Goal: Task Accomplishment & Management: Manage account settings

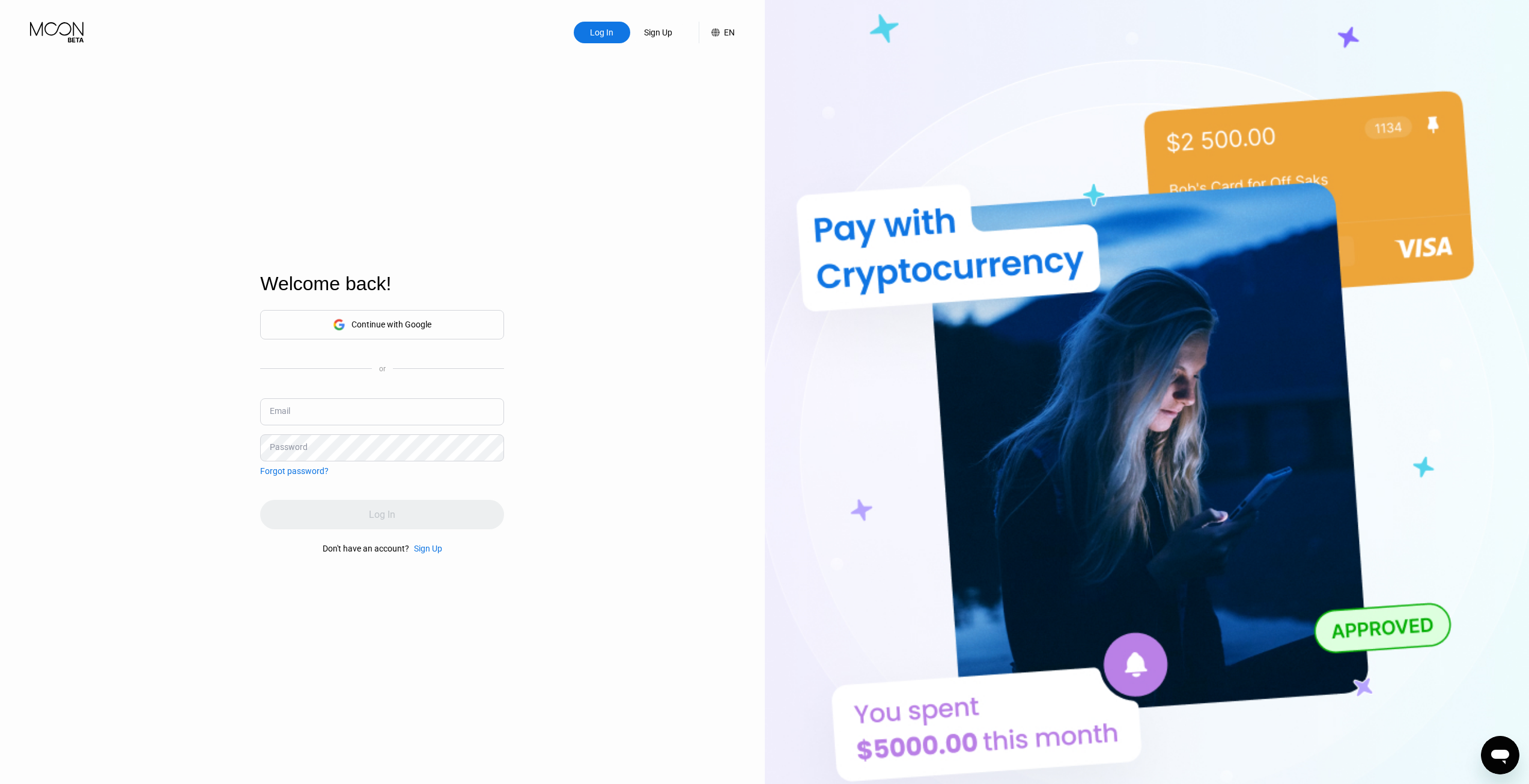
type input "[EMAIL_ADDRESS][DOMAIN_NAME]"
click at [389, 508] on div "Log In" at bounding box center [382, 514] width 244 height 30
click at [392, 513] on div "Log In" at bounding box center [382, 514] width 27 height 13
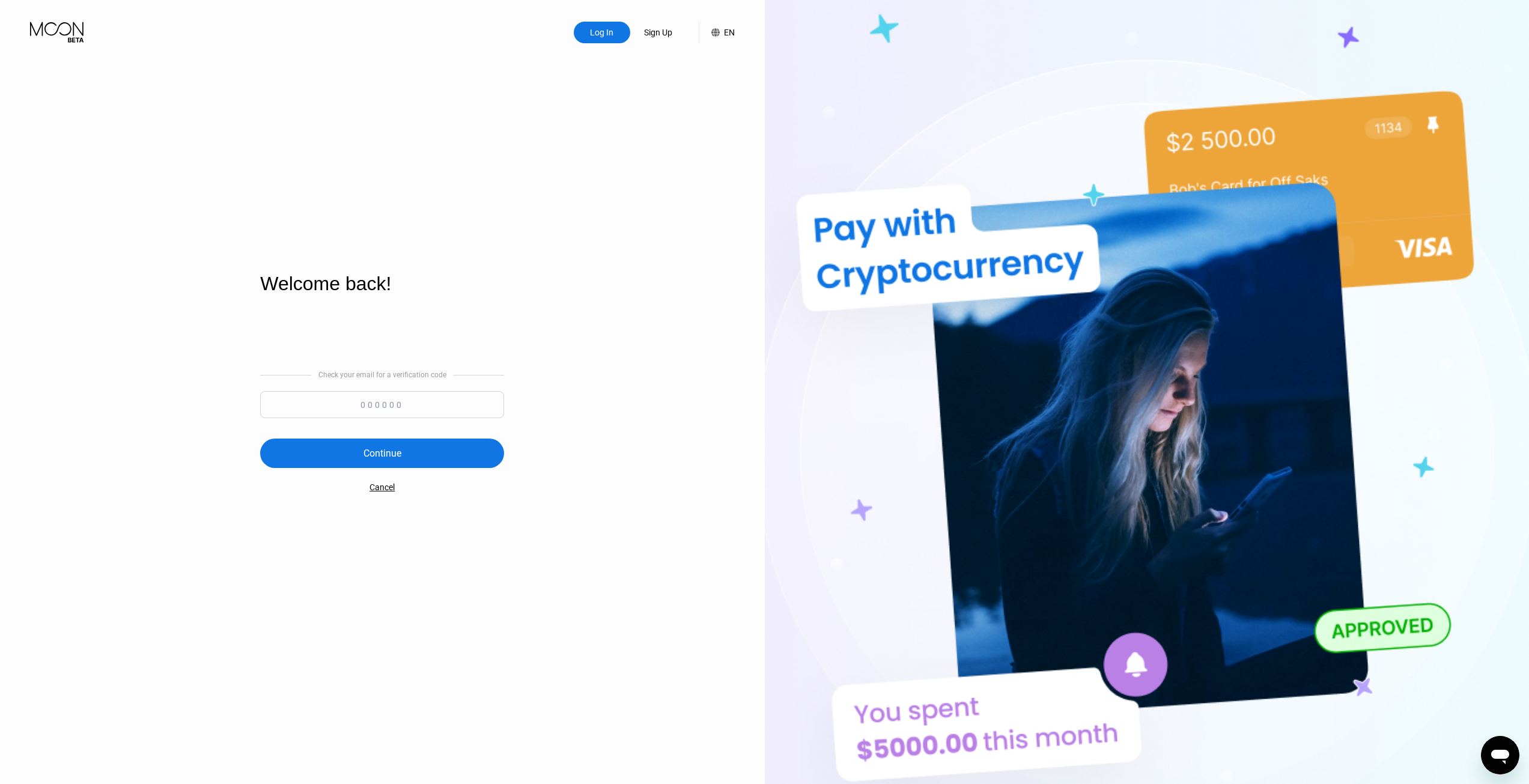
click at [400, 394] on input at bounding box center [382, 404] width 244 height 27
paste input "411924"
type input "411924"
click at [447, 446] on div "Continue" at bounding box center [382, 453] width 244 height 30
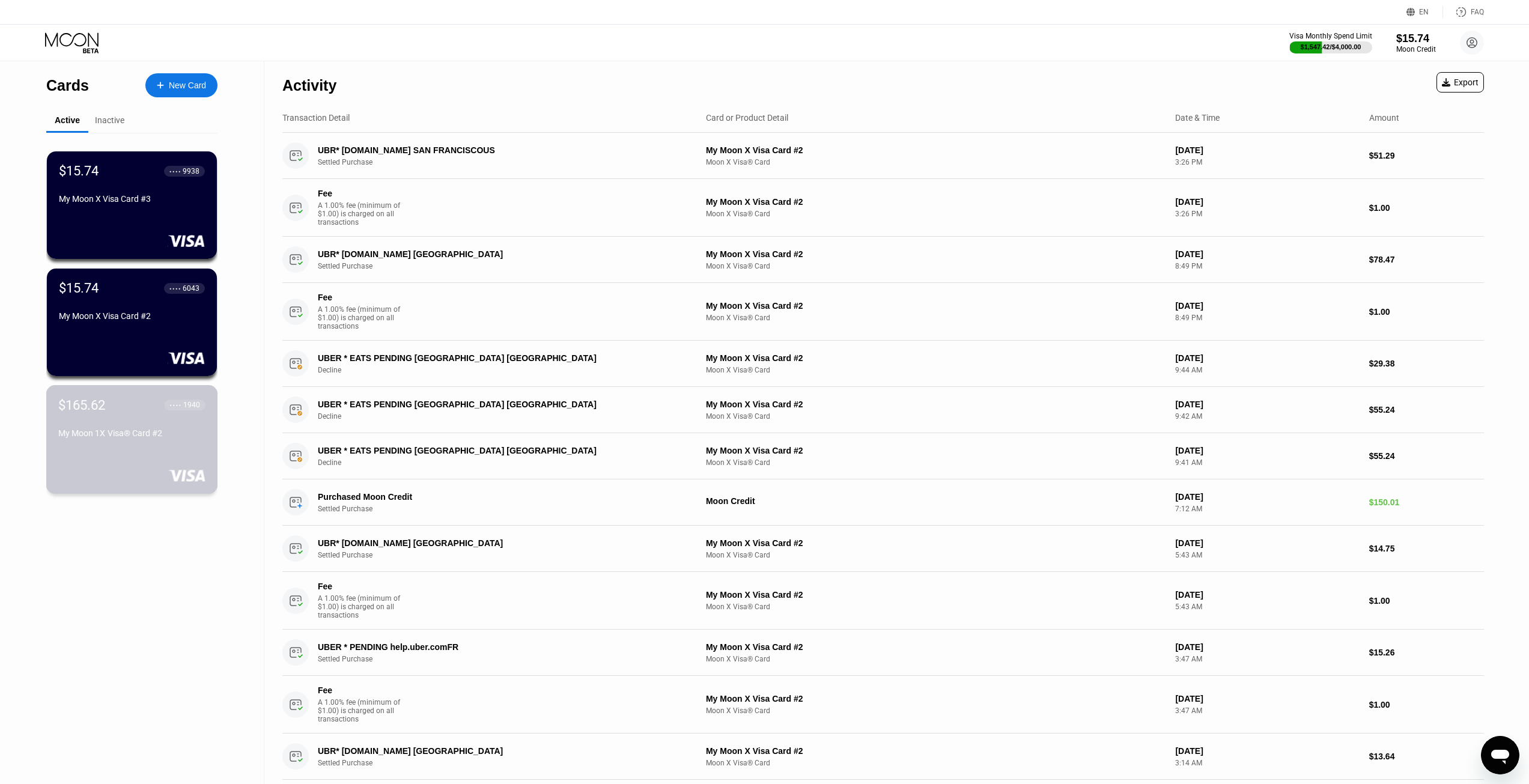
click at [129, 426] on div "$165.62 ● ● ● ● 1940 My Moon 1X Visa® Card #2" at bounding box center [132, 420] width 147 height 46
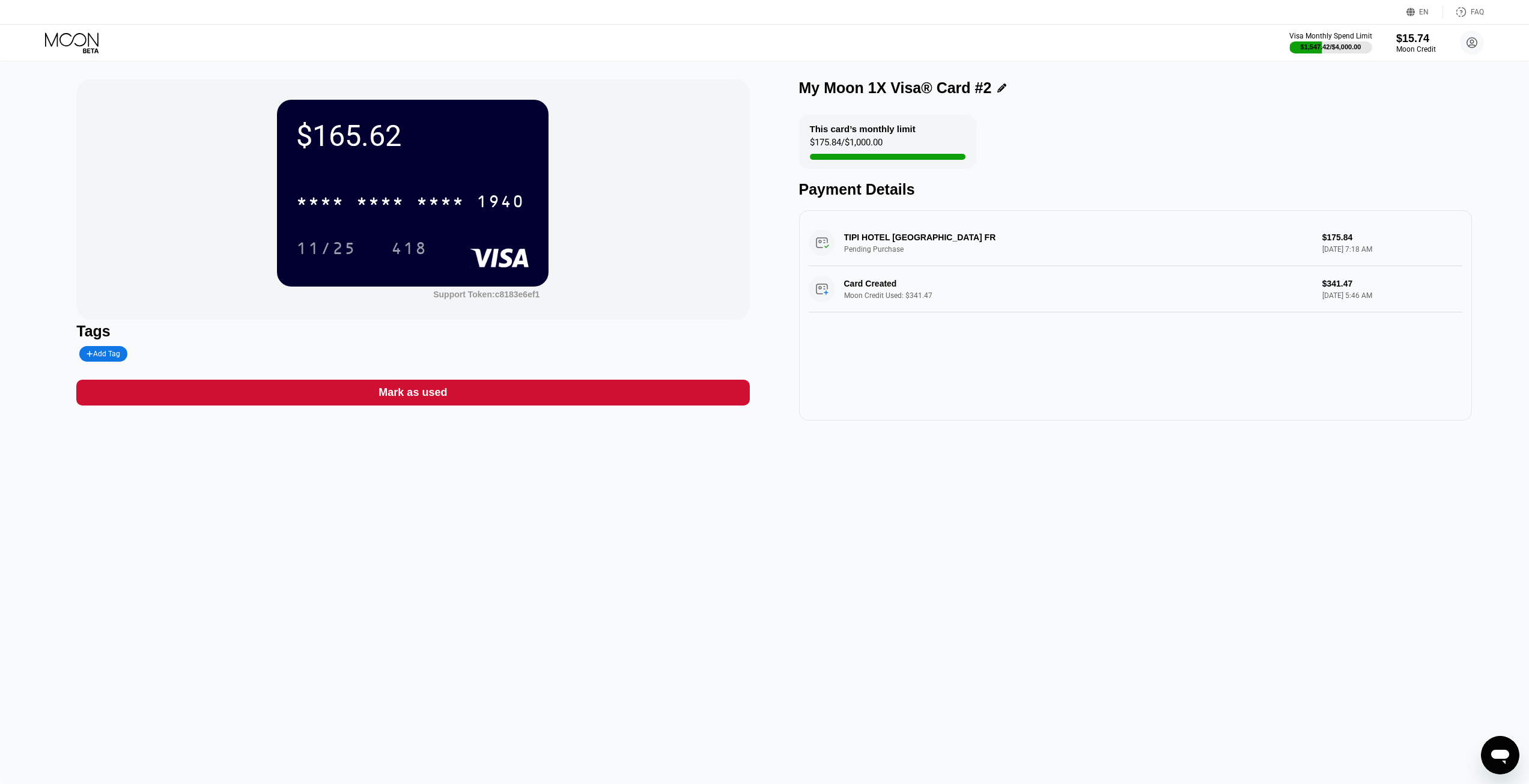
click at [69, 34] on icon at bounding box center [72, 39] width 54 height 14
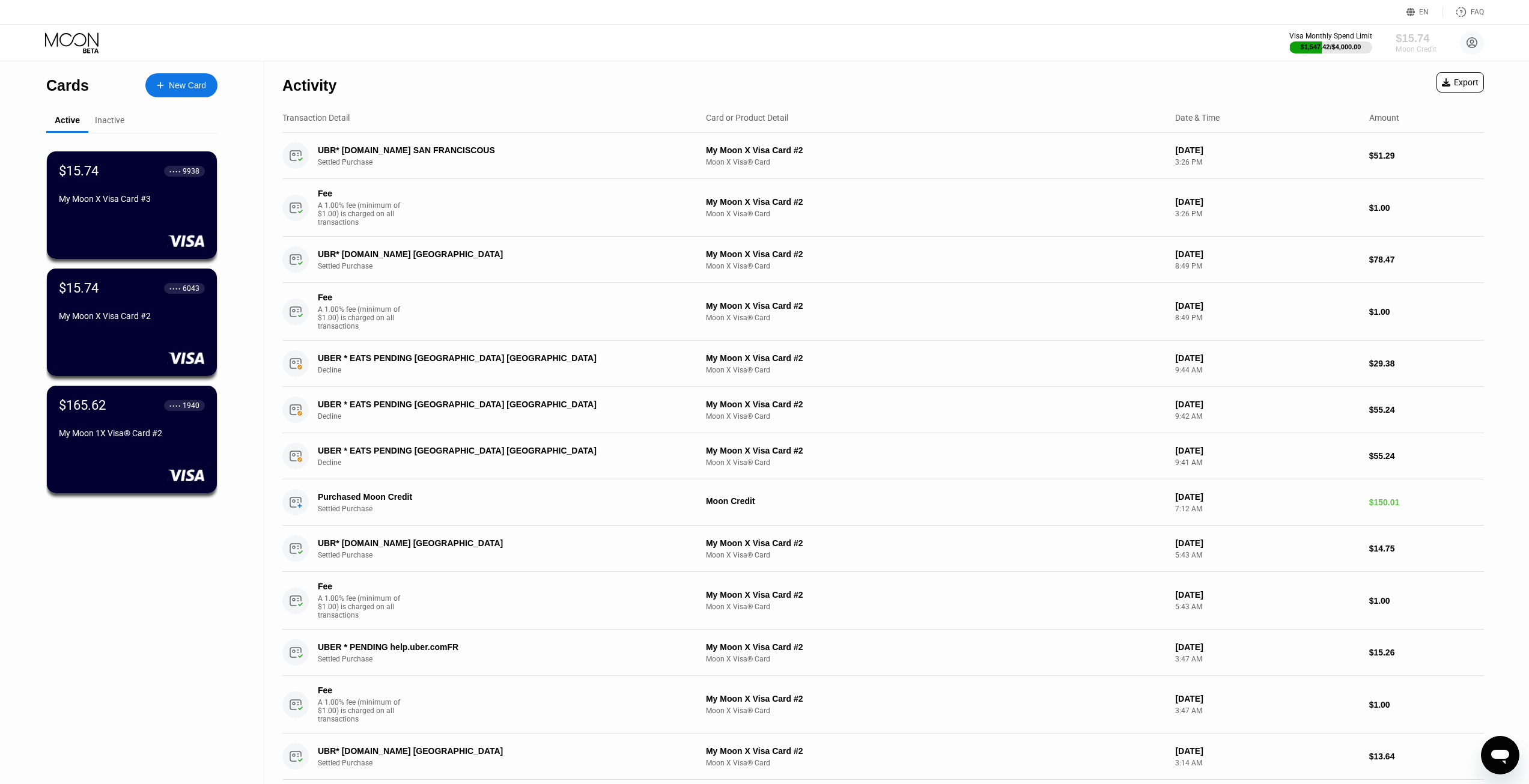
click at [1405, 49] on div "Moon Credit" at bounding box center [1416, 49] width 40 height 8
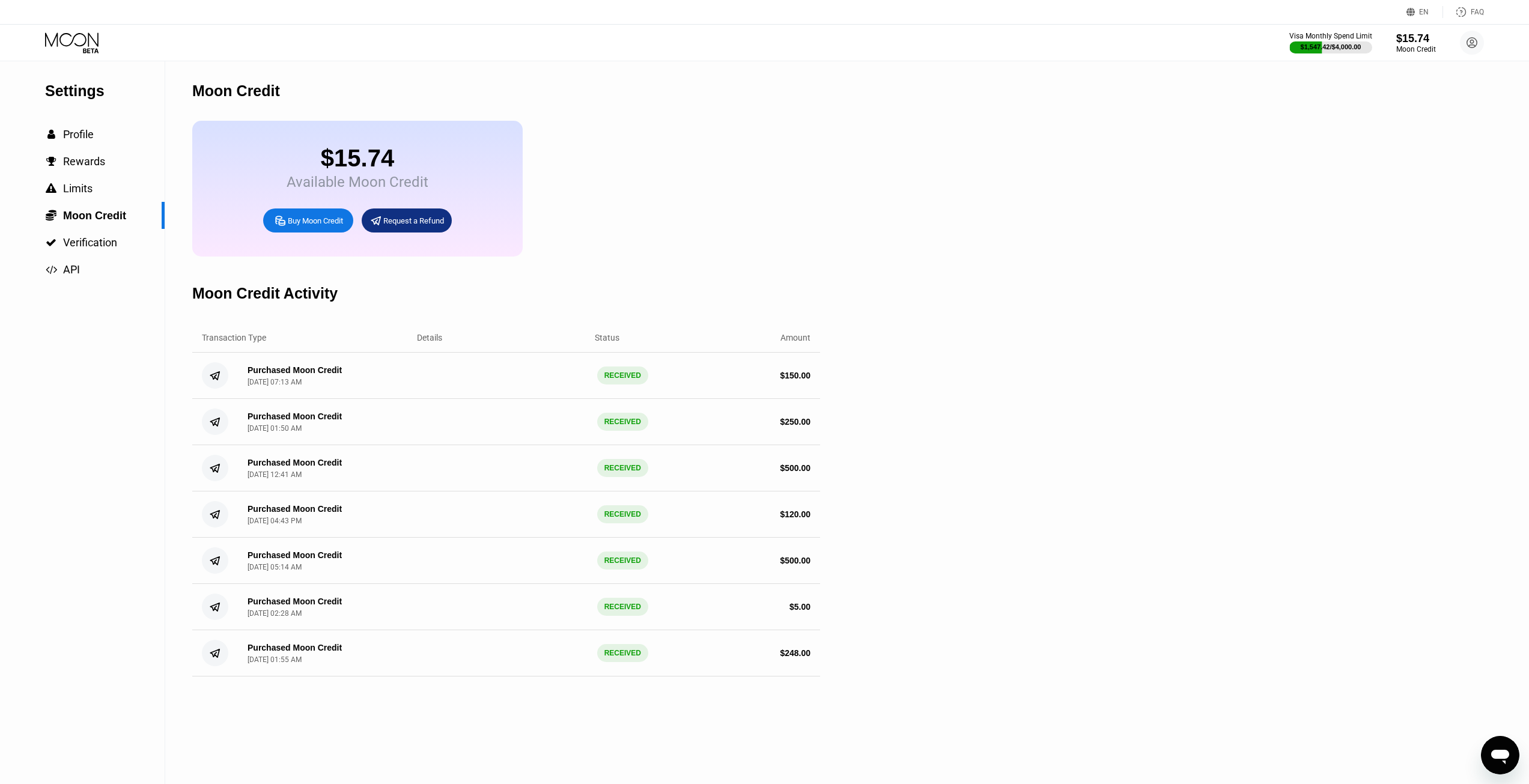
click at [71, 36] on icon at bounding box center [73, 43] width 56 height 21
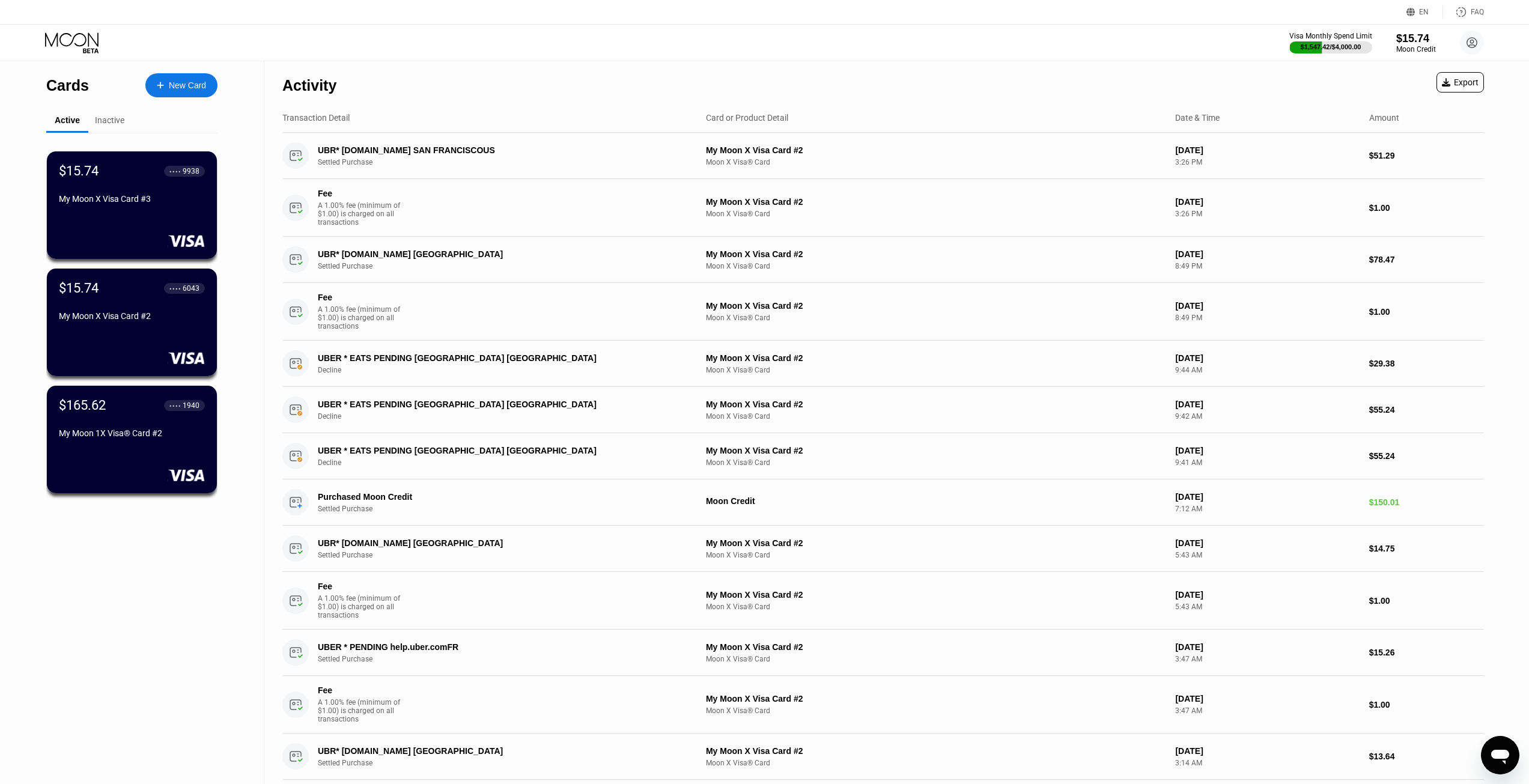
click at [94, 387] on div "$15.74 ● ● ● ● 9938 My Moon X Visa Card #3 $15.74 ● ● ● ● 6043 My Moon X Visa C…" at bounding box center [132, 325] width 171 height 386
click at [109, 409] on div "$165.62 ● ● ● ● 1940" at bounding box center [132, 404] width 147 height 15
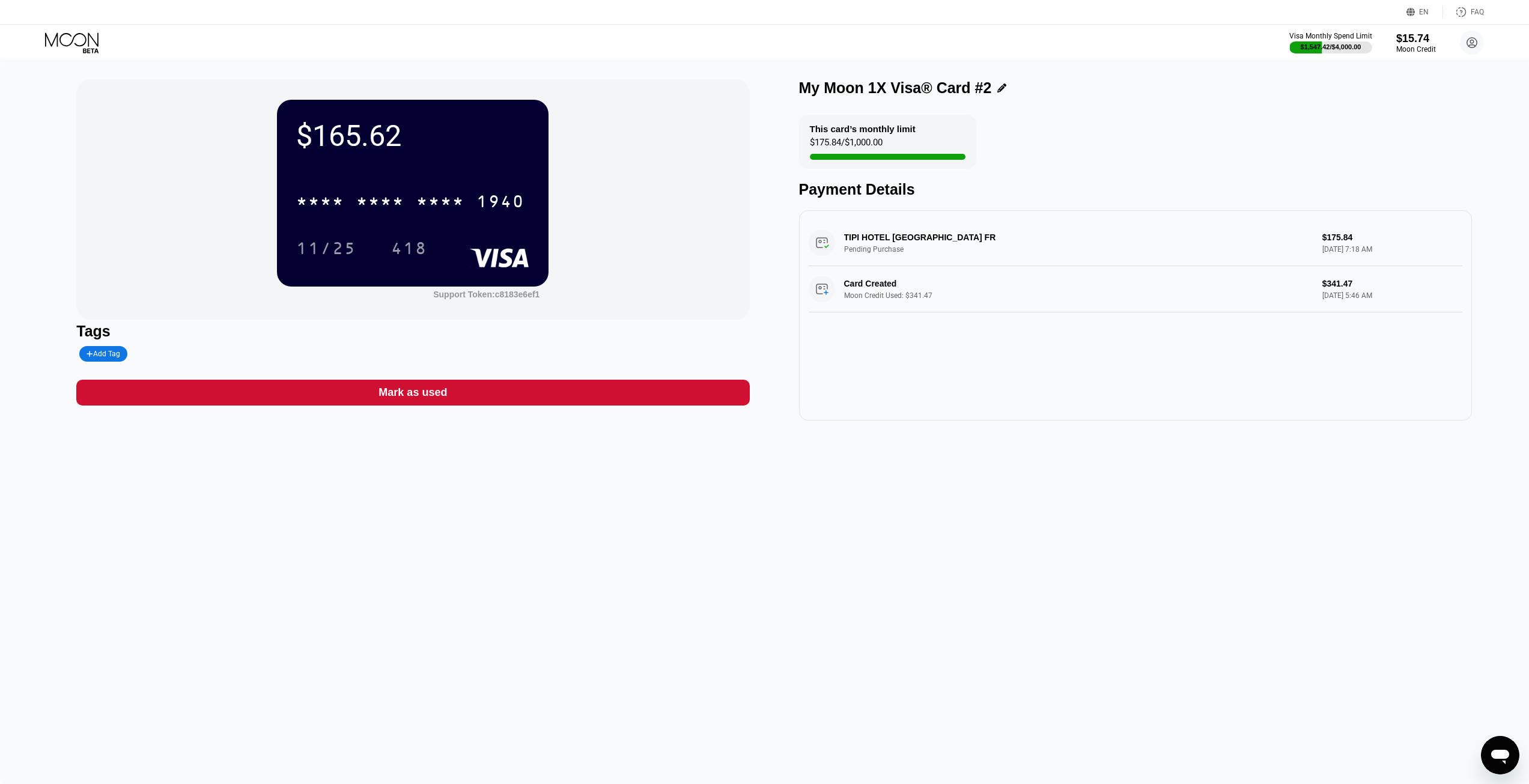
click at [1515, 752] on div "Open messaging window" at bounding box center [1500, 755] width 36 height 36
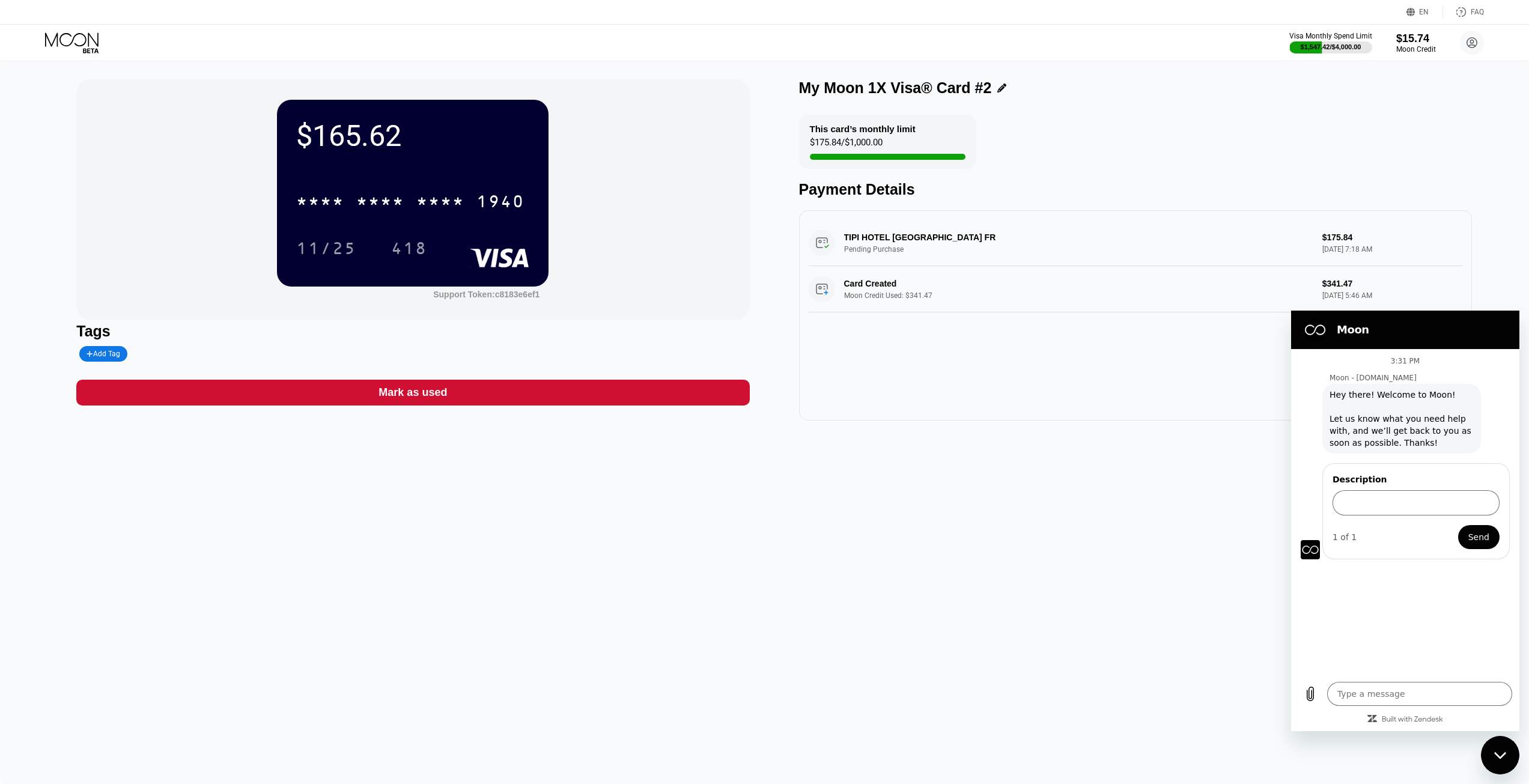
type textarea "x"
